Goal: Check status: Check status

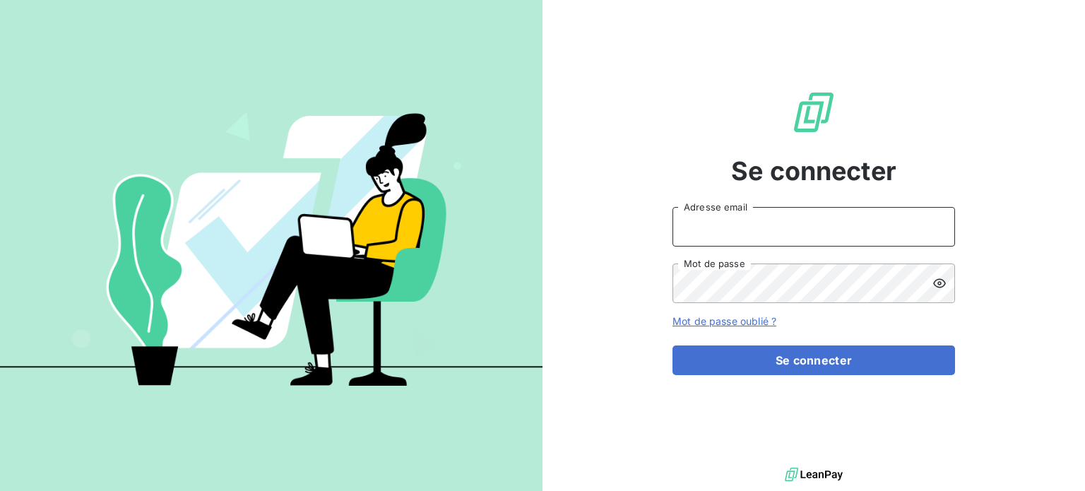
click at [691, 220] on input "Adresse email" at bounding box center [814, 227] width 283 height 40
type input "[EMAIL_ADDRESS][DOMAIN_NAME]"
click at [673, 346] on button "Se connecter" at bounding box center [814, 361] width 283 height 30
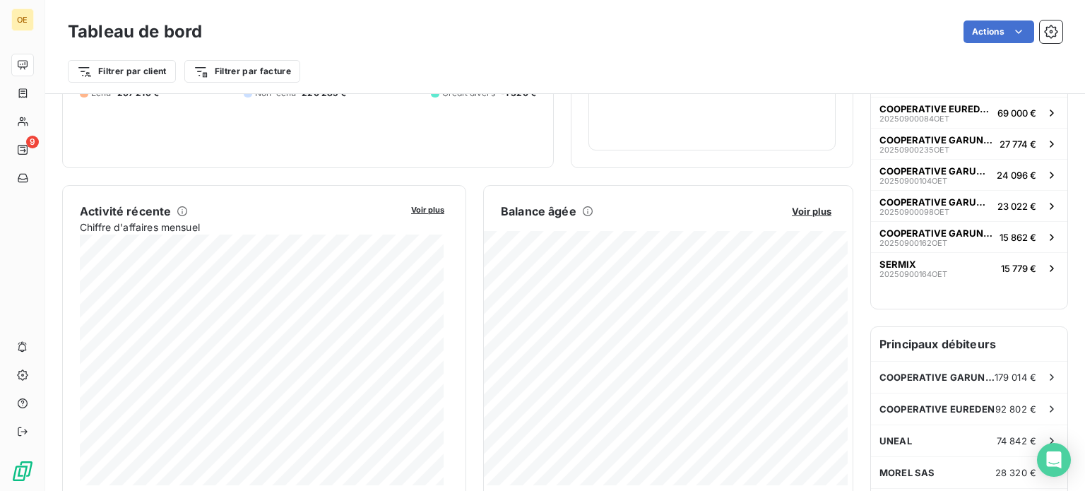
scroll to position [195, 0]
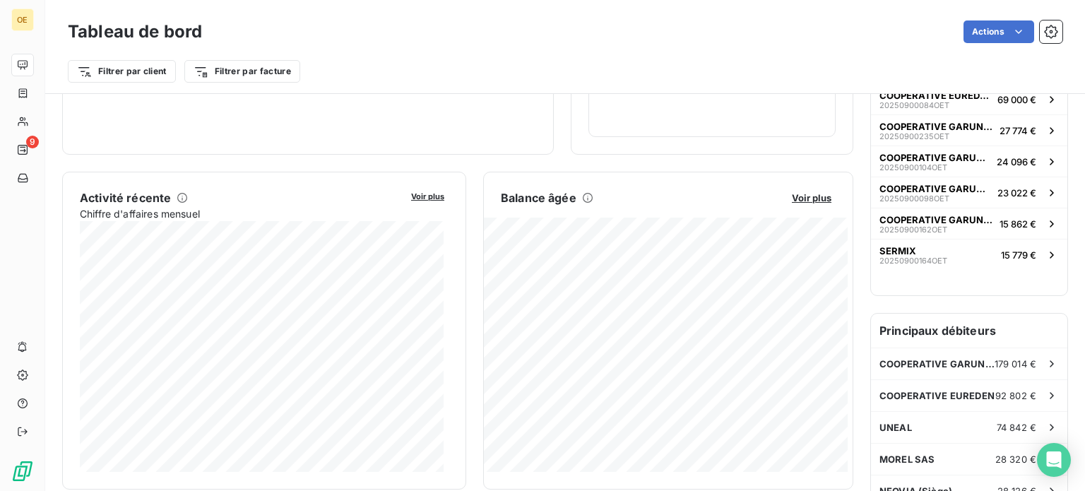
click at [820, 204] on div "Balance [PERSON_NAME] Voir plus" at bounding box center [668, 197] width 369 height 17
click at [808, 194] on span "Voir plus" at bounding box center [812, 197] width 40 height 11
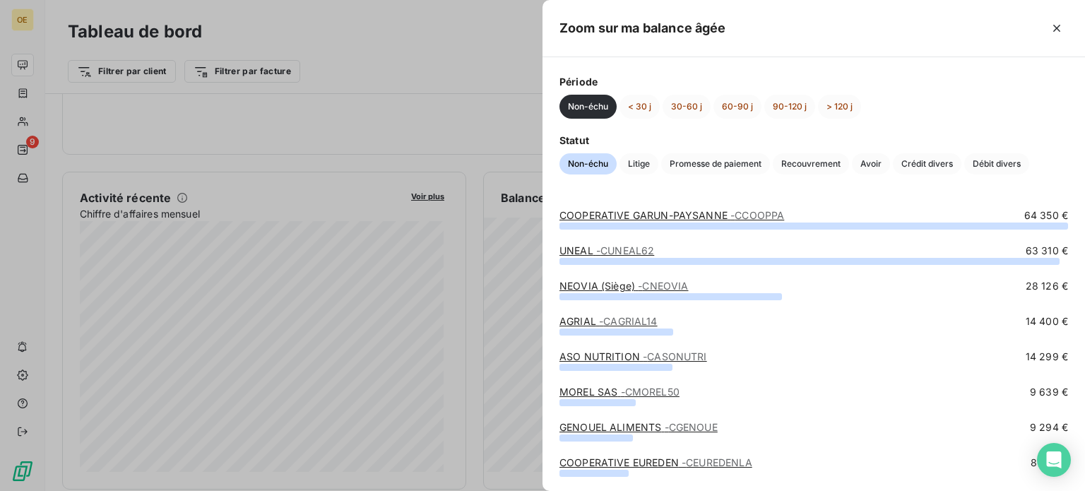
click at [589, 247] on link "UNEAL - CUNEAL62" at bounding box center [607, 250] width 95 height 12
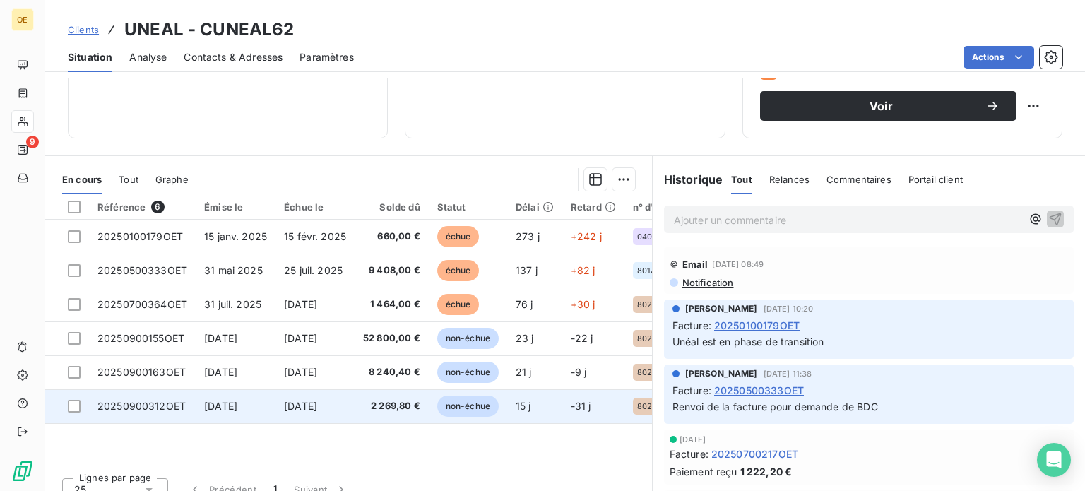
scroll to position [254, 0]
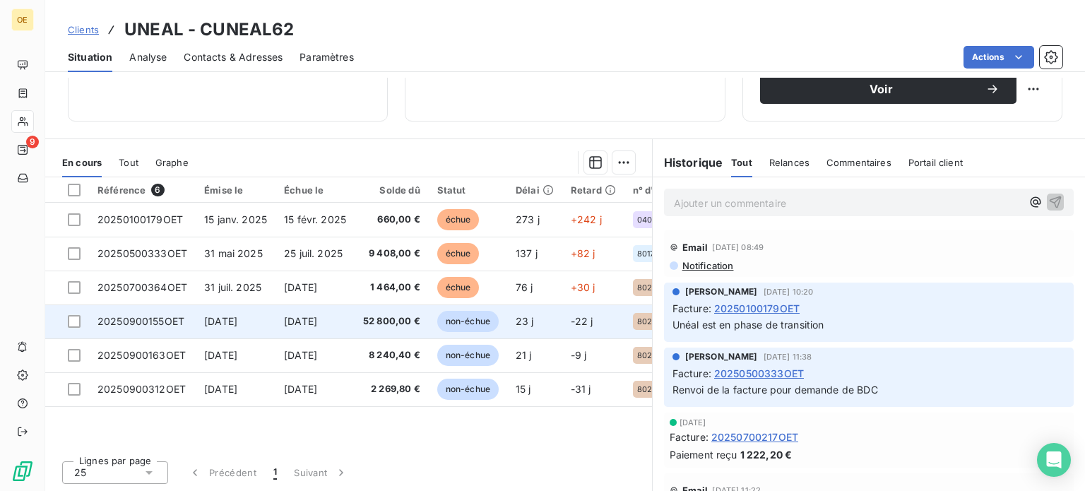
click at [424, 323] on td "52 800,00 €" at bounding box center [392, 322] width 74 height 34
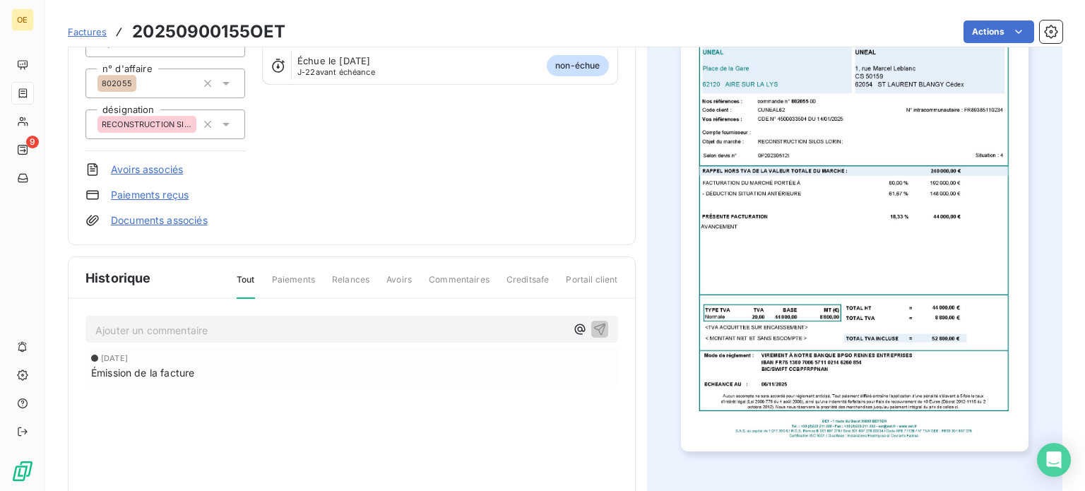
scroll to position [179, 0]
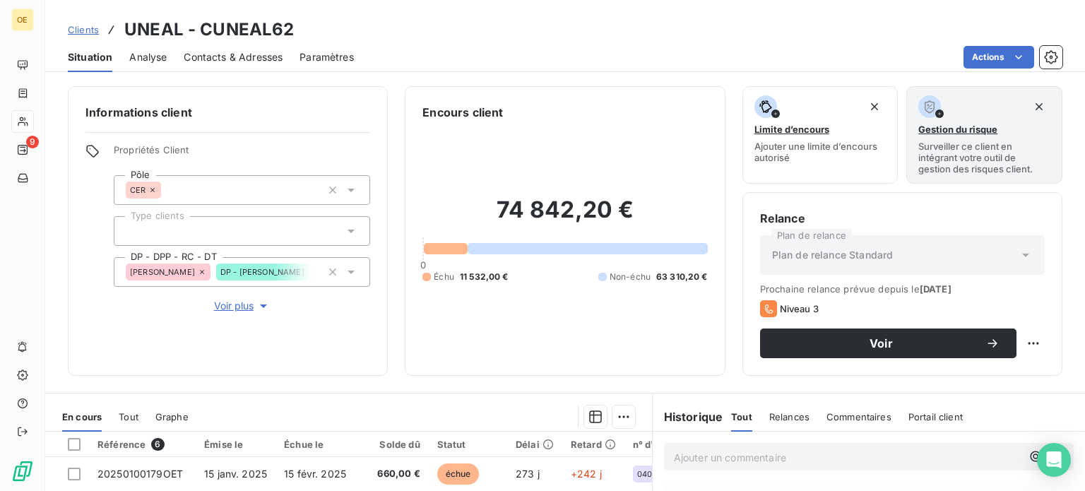
scroll to position [254, 0]
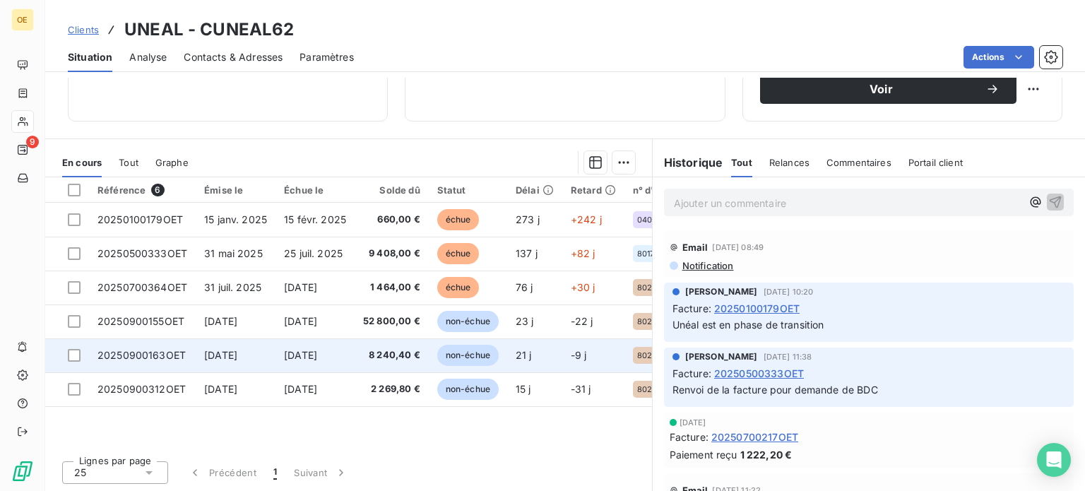
click at [384, 360] on td "8 240,40 €" at bounding box center [392, 355] width 74 height 34
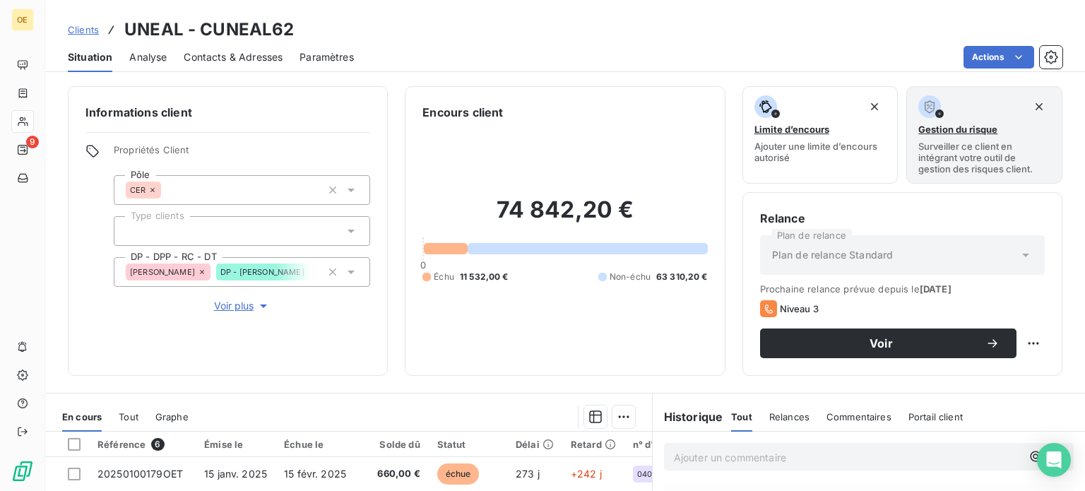
scroll to position [254, 0]
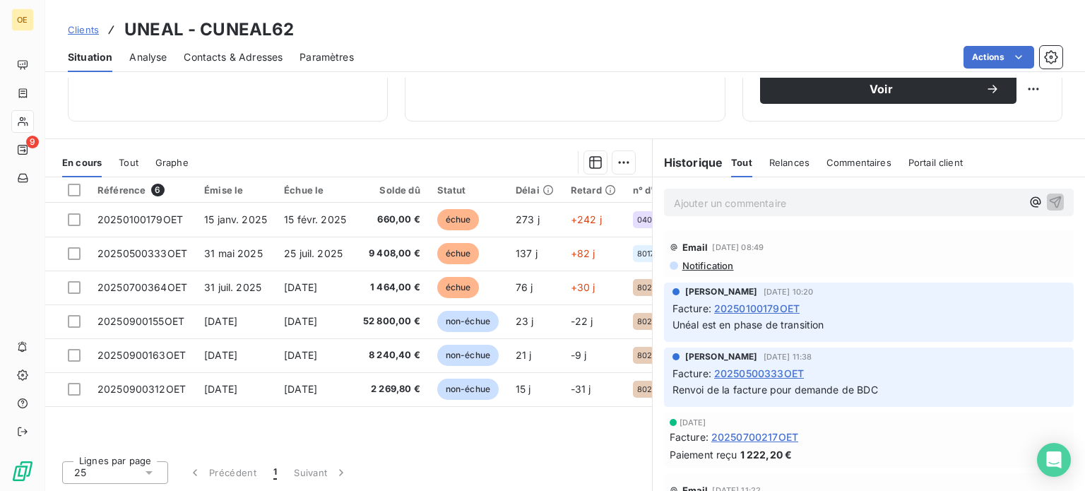
click at [151, 434] on div "Référence 6 Émise le Échue le Solde dû Statut Délai Retard n° d'affaire Tag rel…" at bounding box center [348, 313] width 607 height 272
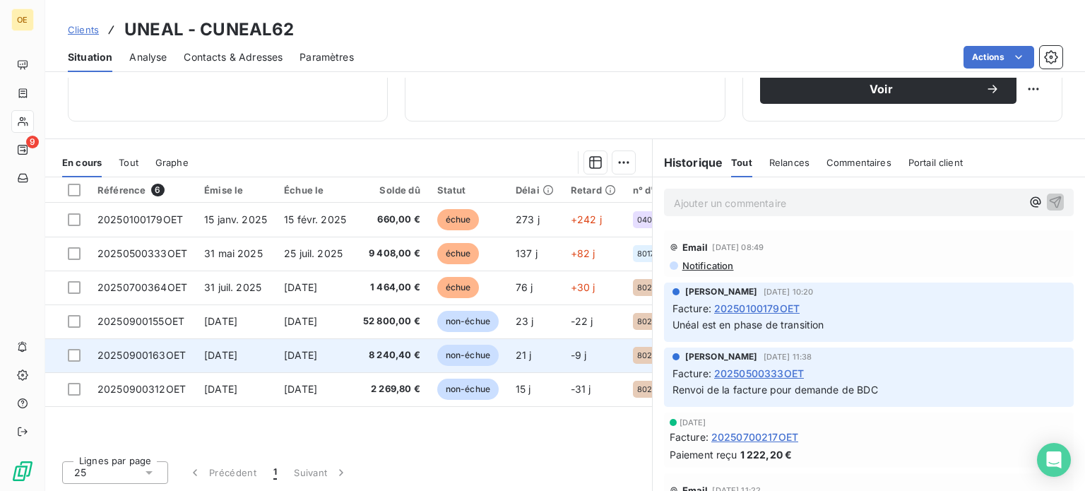
click at [350, 355] on td "[DATE]" at bounding box center [315, 355] width 79 height 34
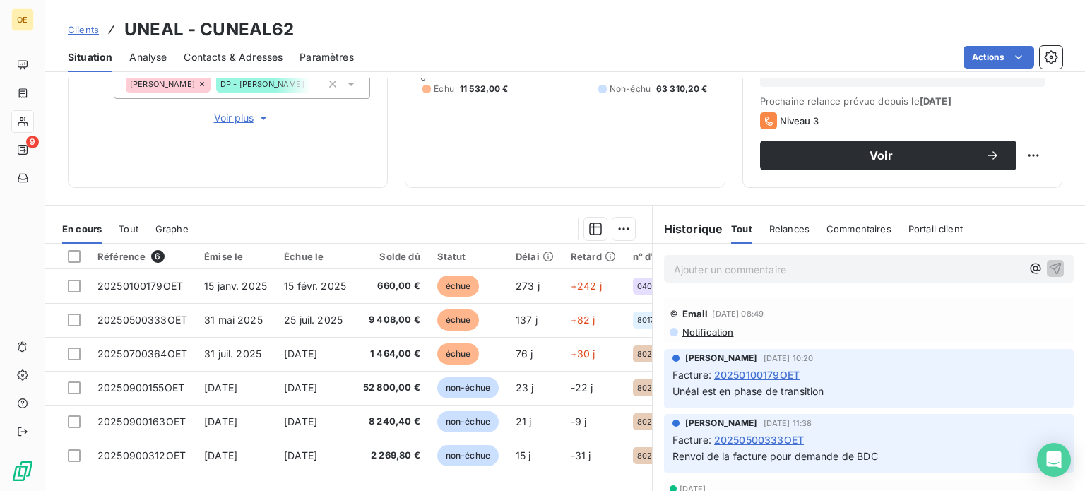
scroll to position [254, 0]
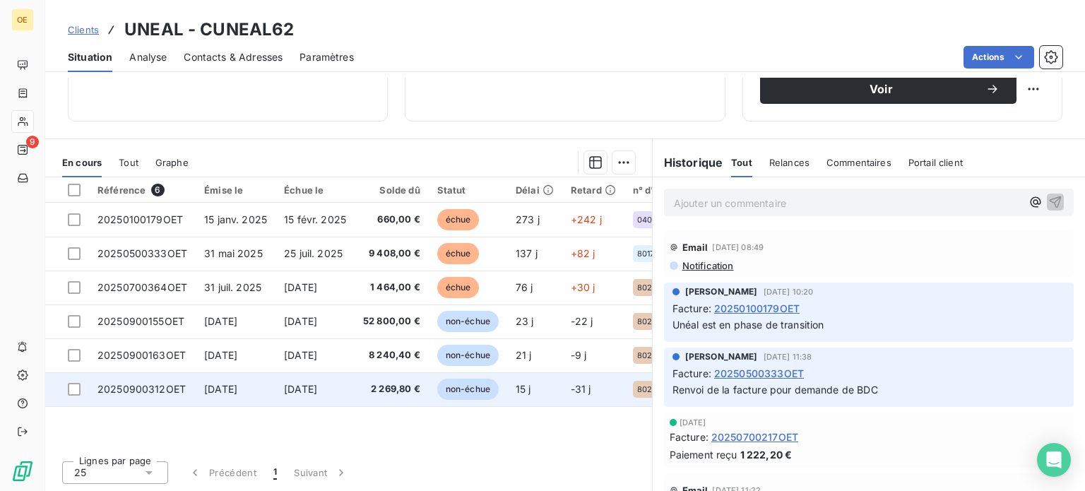
click at [382, 375] on td "2 269,80 €" at bounding box center [392, 389] width 74 height 34
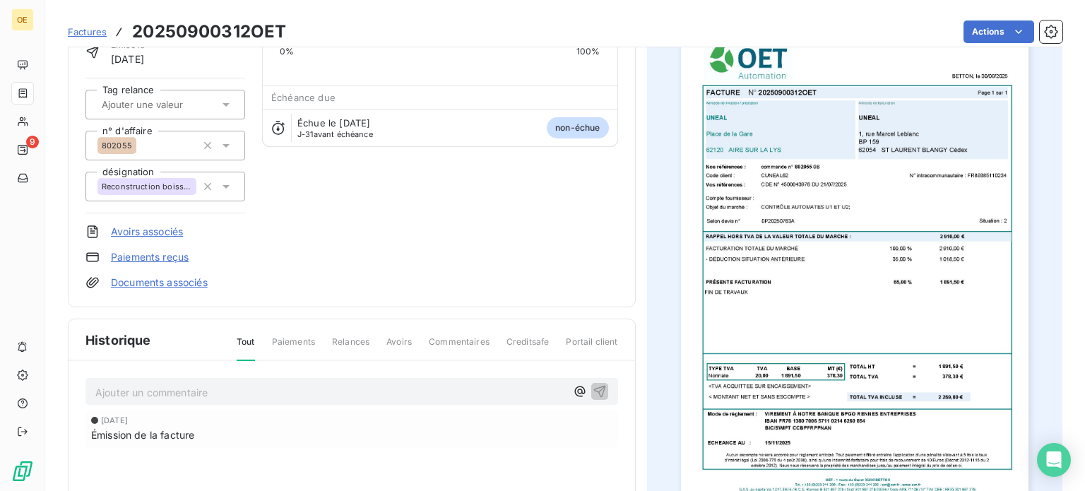
scroll to position [138, 0]
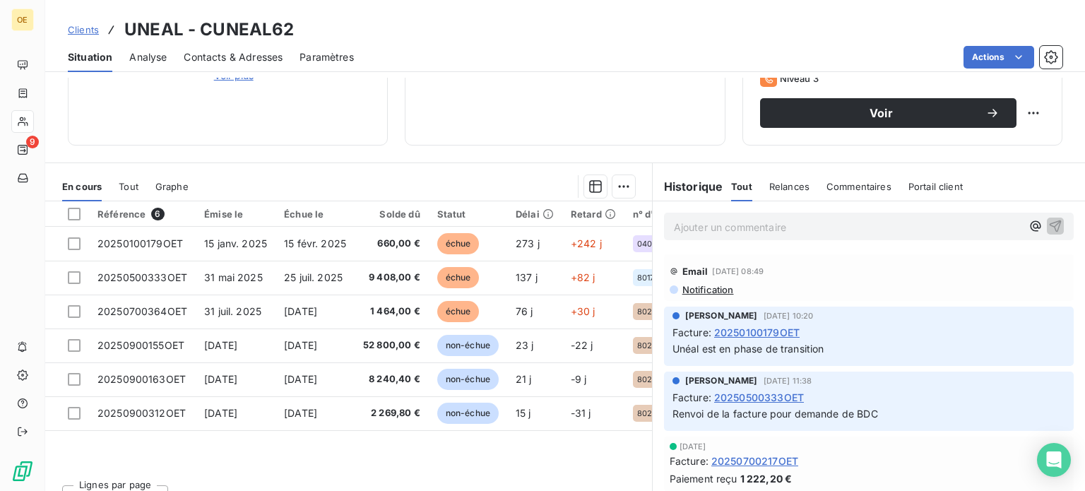
scroll to position [231, 0]
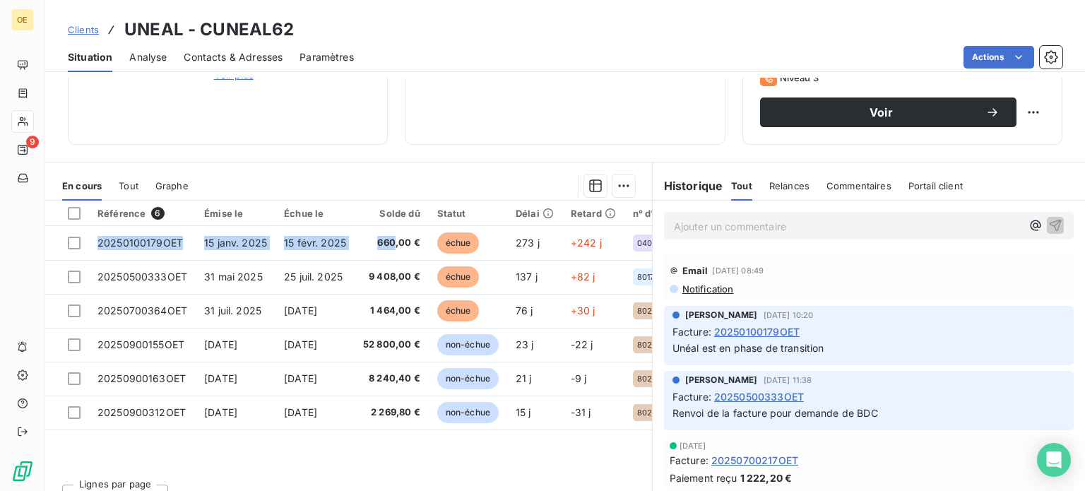
click at [396, 223] on table "Référence 6 Émise le Échue le Solde dû Statut Délai Retard n° d'affaire Tag rel…" at bounding box center [457, 316] width 824 height 230
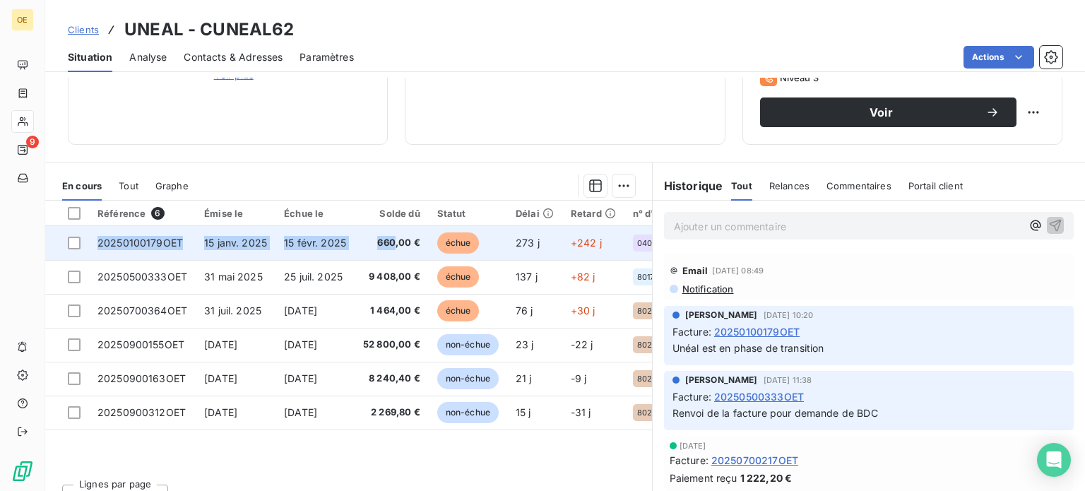
click at [379, 232] on td "660,00 €" at bounding box center [392, 243] width 74 height 34
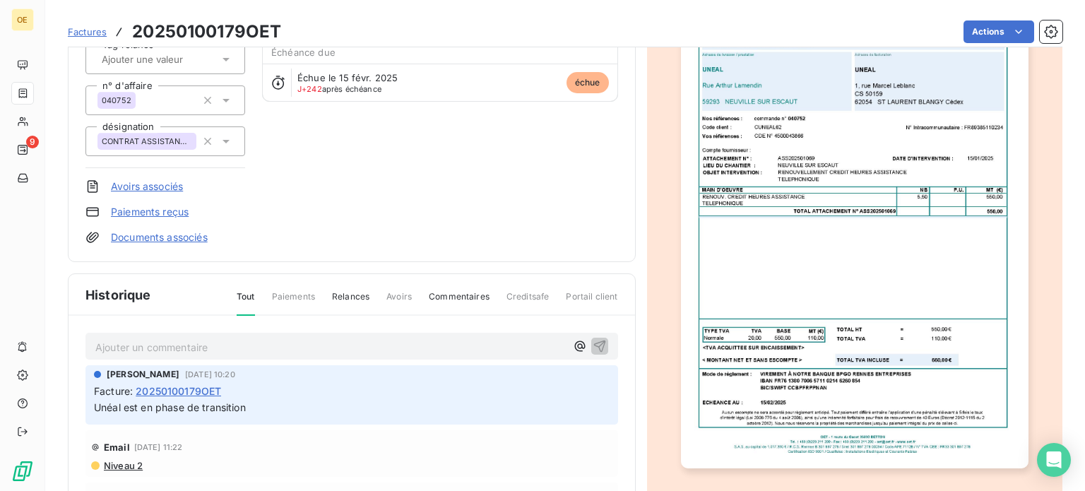
scroll to position [158, 0]
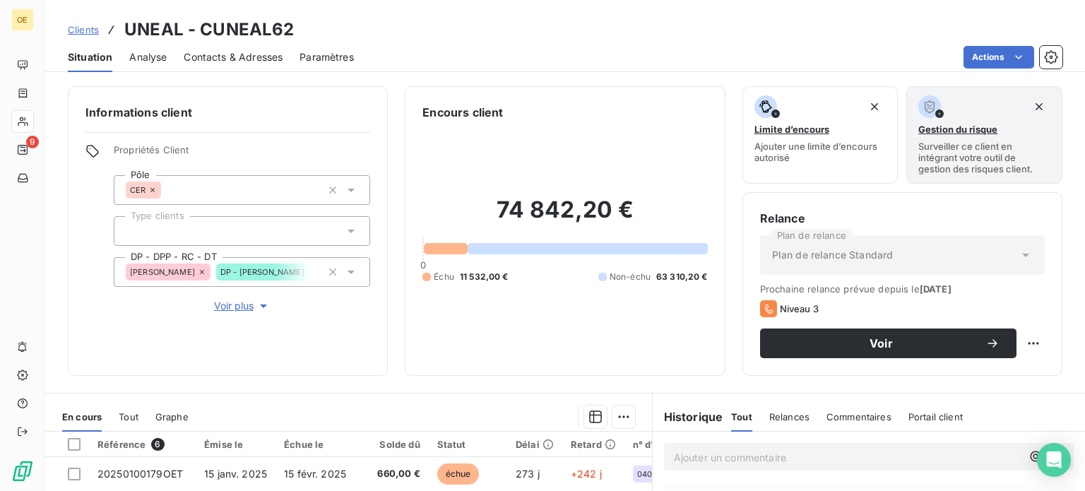
scroll to position [133, 0]
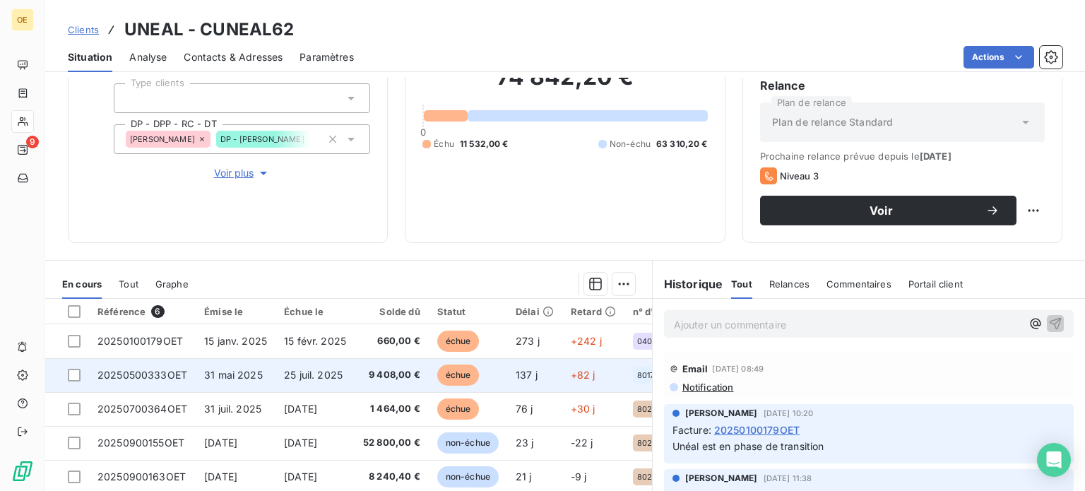
click at [355, 379] on td "25 juil. 2025" at bounding box center [315, 375] width 79 height 34
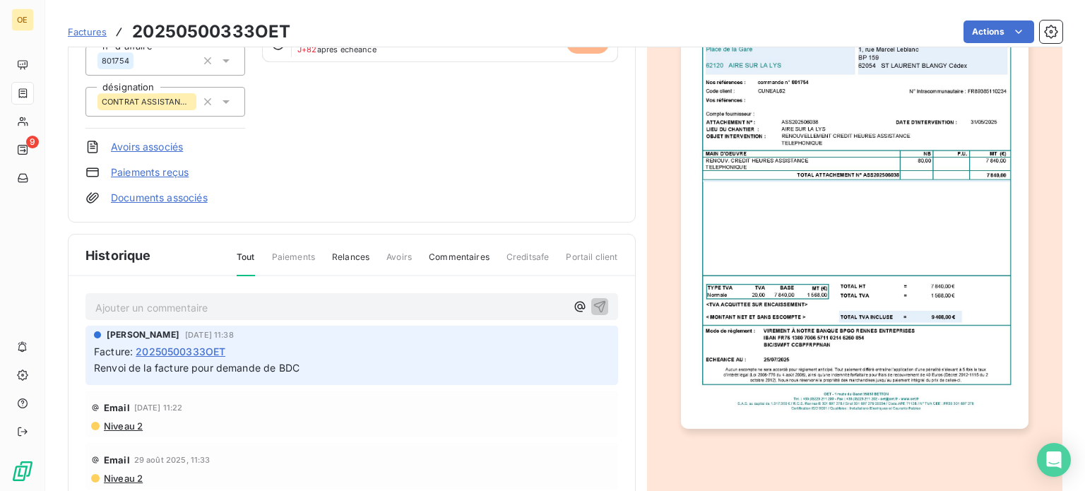
scroll to position [198, 0]
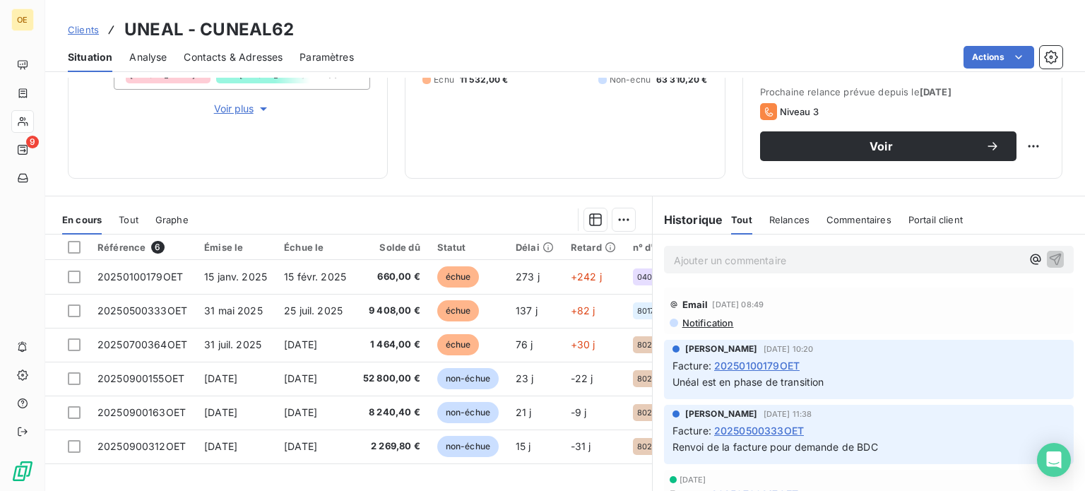
scroll to position [198, 0]
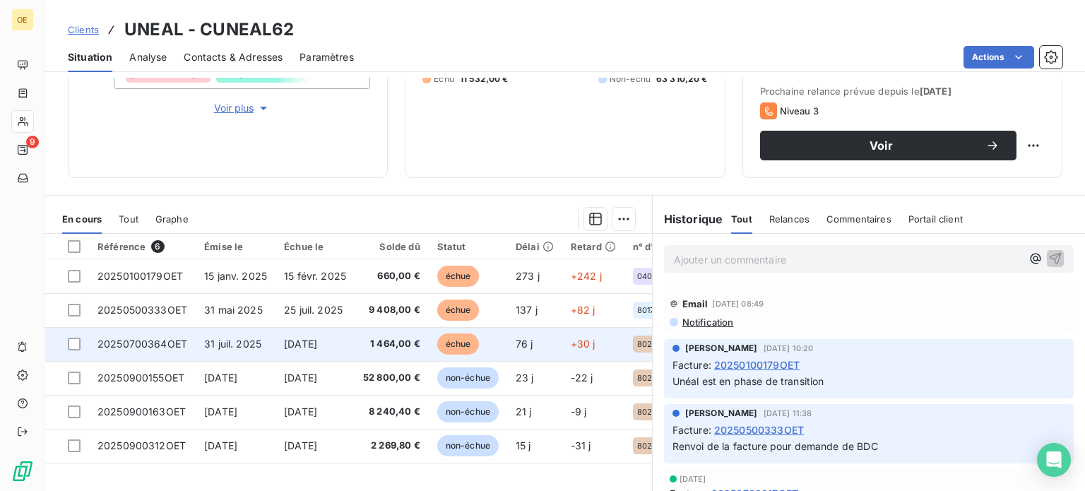
click at [359, 338] on td "1 464,00 €" at bounding box center [392, 344] width 74 height 34
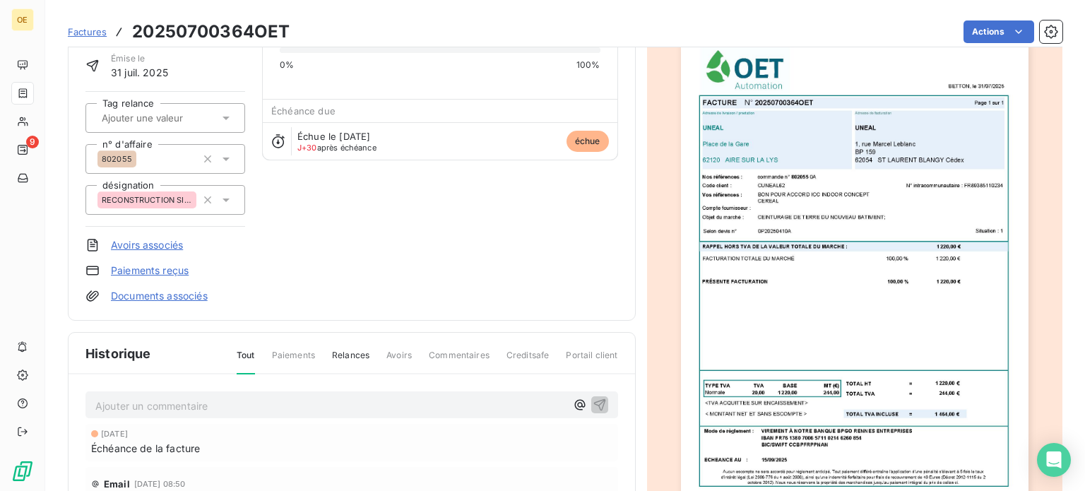
scroll to position [100, 0]
click at [59, 163] on section "Factures 20250700364OET Actions UNEAL CUNEAL62 Montant initial 1 464,00 € Émise…" at bounding box center [565, 245] width 1040 height 491
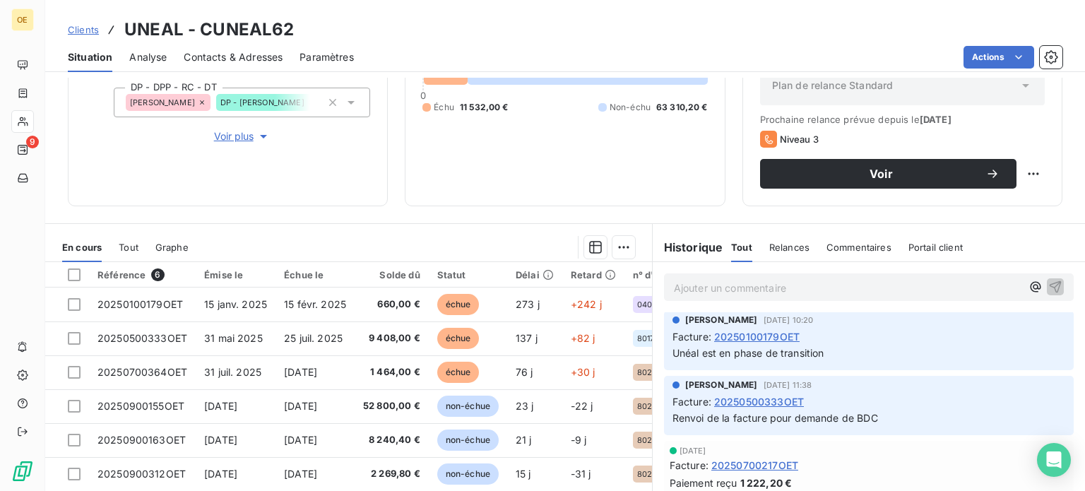
scroll to position [56, 0]
click at [736, 338] on span "20250100179OET" at bounding box center [757, 337] width 86 height 15
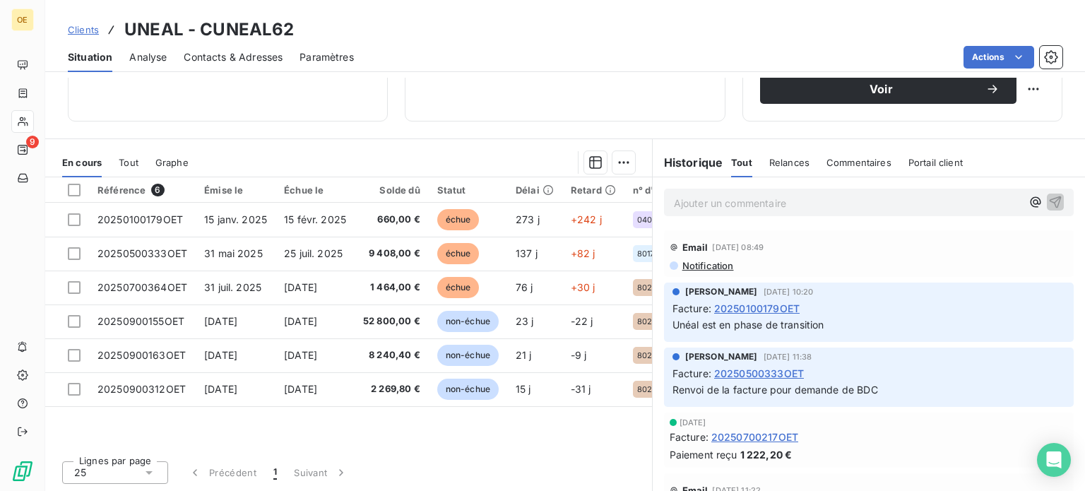
scroll to position [254, 0]
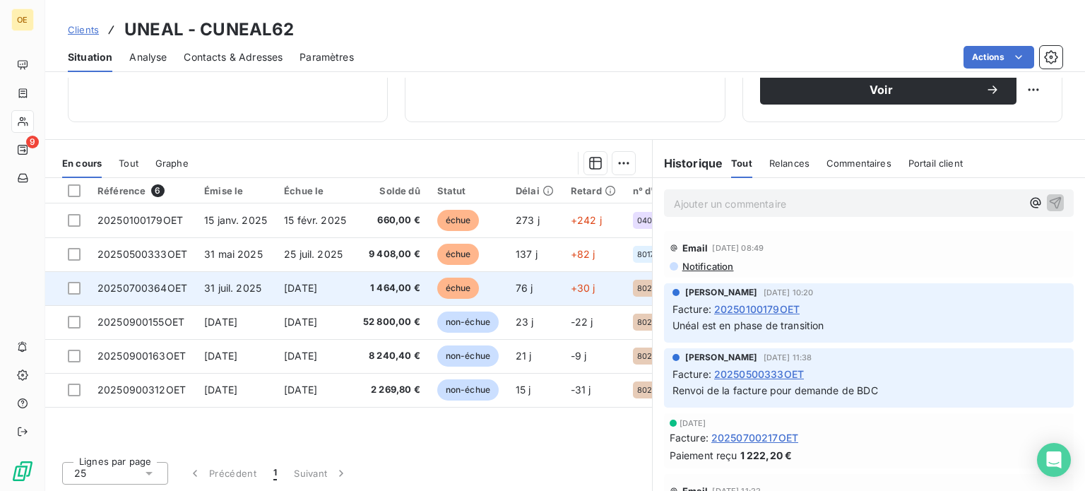
click at [317, 290] on span "[DATE]" at bounding box center [300, 288] width 33 height 12
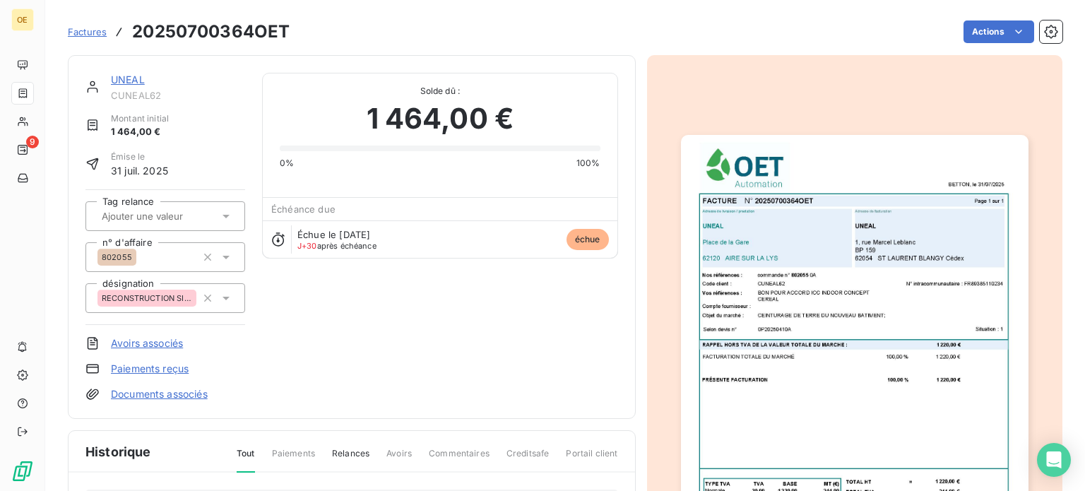
scroll to position [127, 0]
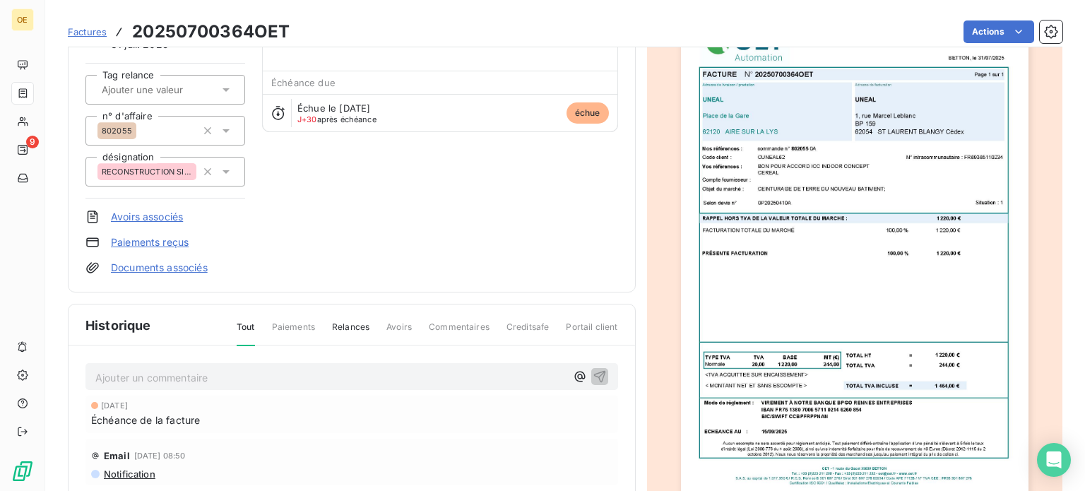
click at [58, 330] on section "Factures 20250700364OET Actions UNEAL CUNEAL62 Montant initial 1 464,00 € Émise…" at bounding box center [565, 245] width 1040 height 491
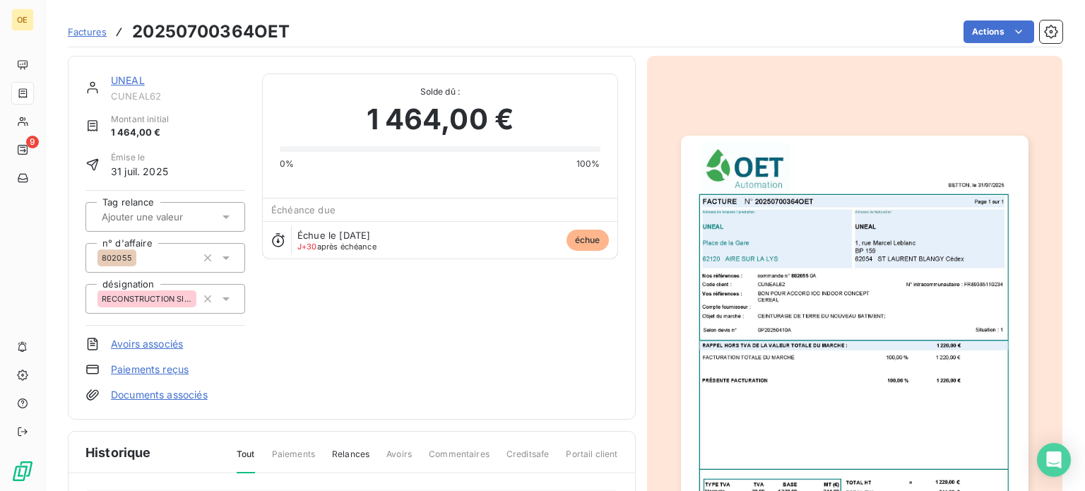
scroll to position [290, 0]
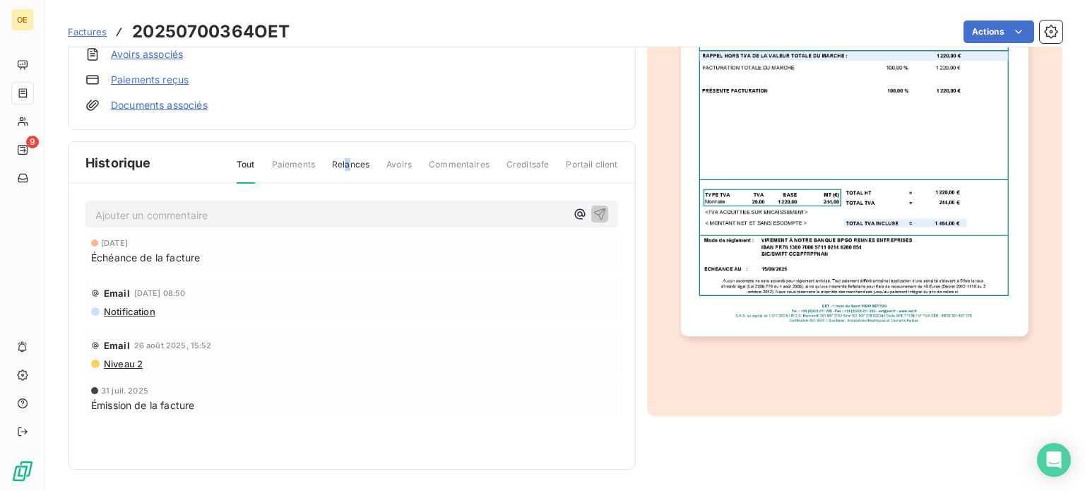
click at [345, 170] on span "Relances" at bounding box center [350, 170] width 37 height 24
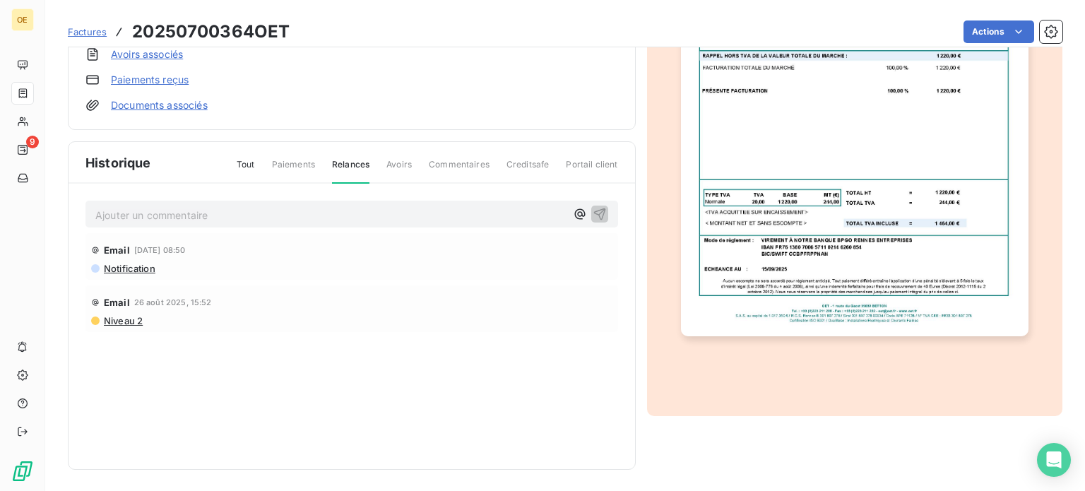
click at [250, 165] on span "Tout" at bounding box center [246, 170] width 18 height 24
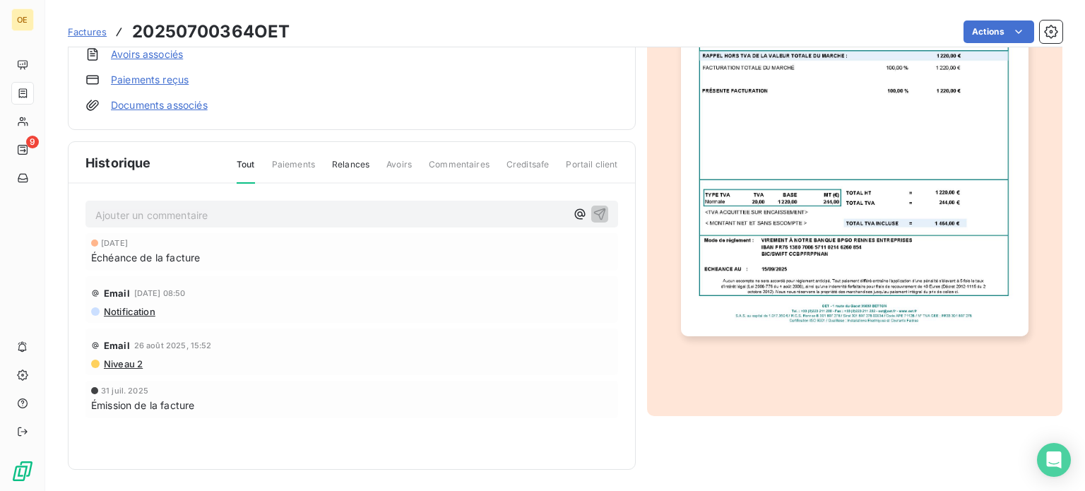
click at [355, 163] on span "Relances" at bounding box center [350, 170] width 37 height 24
